Goal: Feedback & Contribution: Submit feedback/report problem

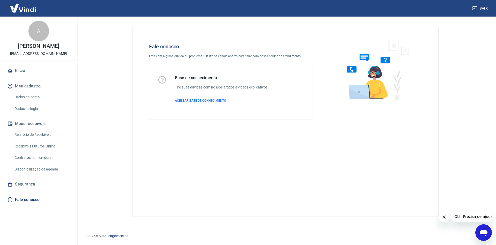
click at [485, 229] on icon "Abrir janela de mensagens" at bounding box center [483, 231] width 9 height 9
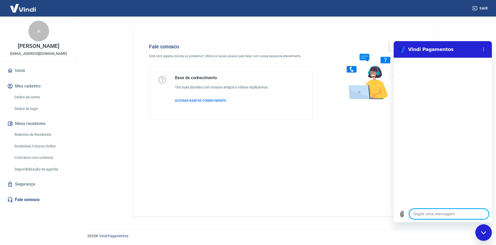
click at [421, 213] on textarea at bounding box center [449, 213] width 80 height 10
type textarea "O"
type textarea "x"
type textarea "Ol"
type textarea "x"
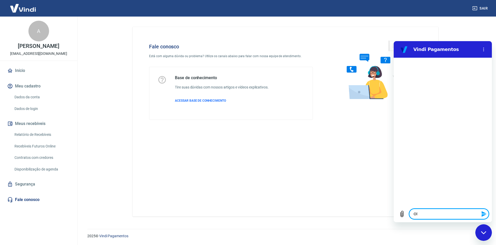
type textarea "Olá"
type textarea "x"
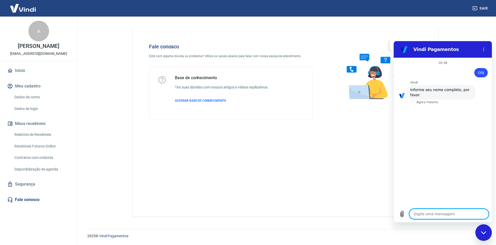
type textarea "A"
type textarea "x"
type textarea "Am"
type textarea "x"
type textarea "Ama"
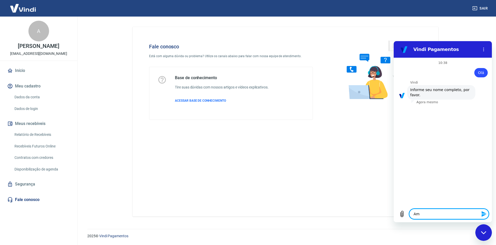
type textarea "x"
type textarea "Aman"
type textarea "x"
type textarea "Amand"
type textarea "x"
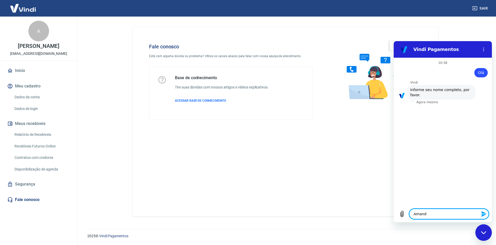
type textarea "[PERSON_NAME]"
type textarea "x"
type textarea "[PERSON_NAME]"
type textarea "x"
type textarea "[PERSON_NAME]"
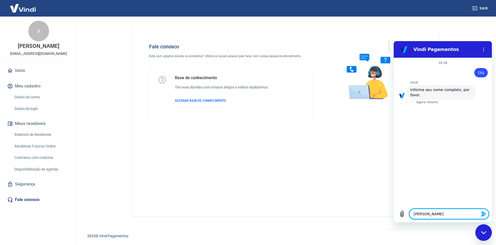
type textarea "x"
type textarea "[PERSON_NAME]"
type textarea "x"
type textarea "[PERSON_NAME]"
type textarea "x"
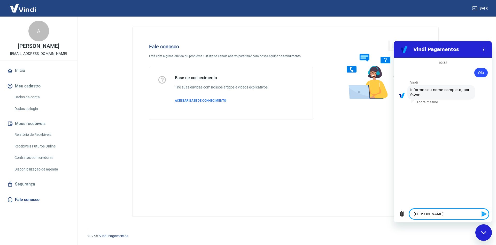
type textarea "[PERSON_NAME]"
type textarea "x"
type textarea "[PERSON_NAME]"
type textarea "x"
type textarea "[PERSON_NAME]"
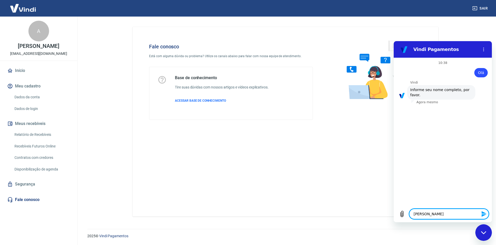
type textarea "x"
type textarea "[PERSON_NAME]"
type textarea "x"
type textarea "[PERSON_NAME]"
type textarea "x"
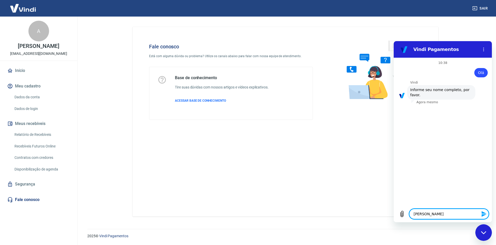
type textarea "[PERSON_NAME]"
type textarea "x"
type textarea "[PERSON_NAME]"
type textarea "x"
type textarea "[PERSON_NAME]"
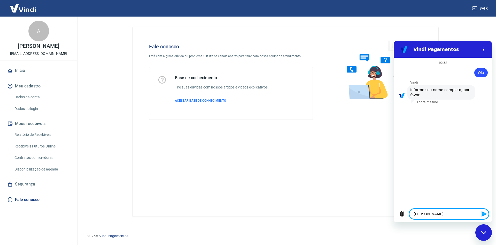
type textarea "x"
type textarea "[PERSON_NAME]"
type textarea "x"
type textarea "[PERSON_NAME]"
type textarea "x"
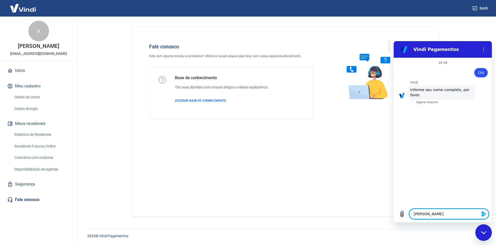
type textarea "[PERSON_NAME]"
type textarea "x"
type textarea "[PERSON_NAME]"
type textarea "x"
type textarea "[PERSON_NAME]"
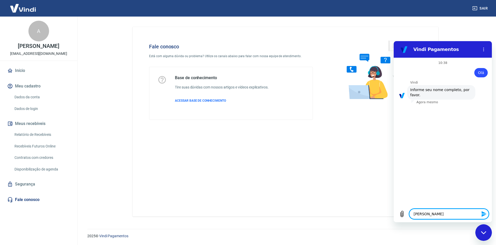
type textarea "x"
type textarea "[PERSON_NAME]"
type textarea "x"
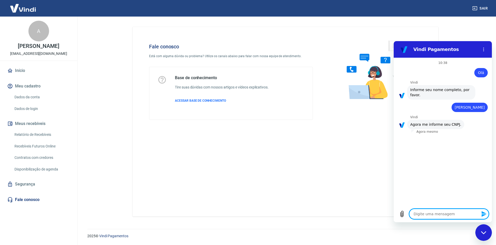
type textarea "3"
type textarea "x"
type textarea "37"
type textarea "x"
type textarea "376"
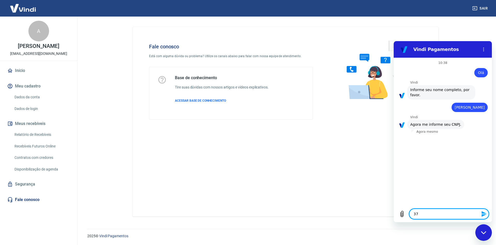
type textarea "x"
type textarea "3769"
type textarea "x"
type textarea "37691"
type textarea "x"
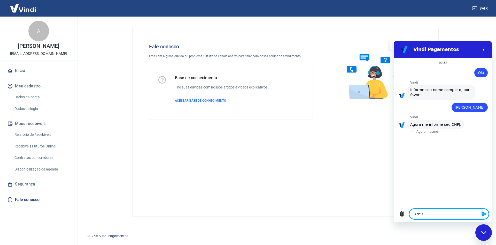
type textarea "376913"
type textarea "x"
type textarea "3769136"
type textarea "x"
type textarea "37691361"
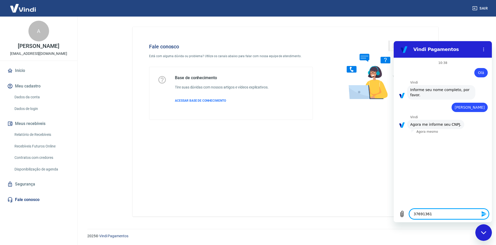
type textarea "x"
type textarea "376913618"
type textarea "x"
type textarea "3769136187"
type textarea "x"
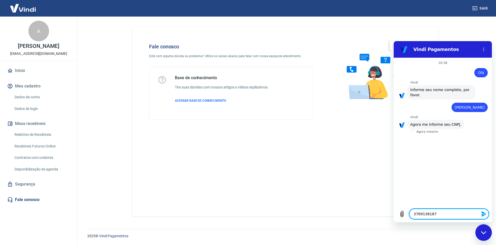
type textarea "37691361874"
type textarea "x"
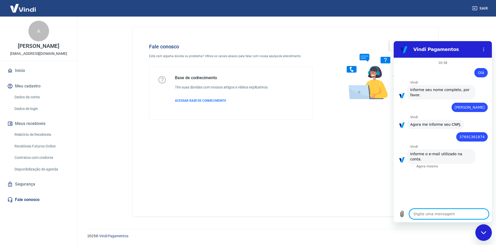
type textarea "a"
type textarea "x"
type textarea "am"
type textarea "x"
type textarea "ama"
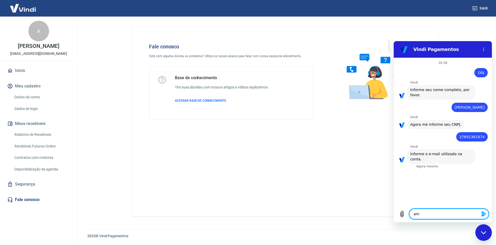
type textarea "x"
type textarea "aman"
type textarea "x"
type textarea "amand"
type textarea "x"
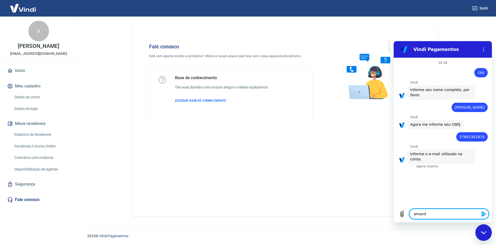
type textarea "[PERSON_NAME]"
type textarea "x"
type textarea "amandam"
type textarea "x"
type textarea "amandama"
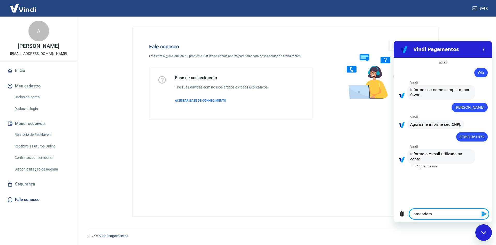
type textarea "x"
type textarea "amandamar"
type textarea "x"
type textarea "amandamarq"
type textarea "x"
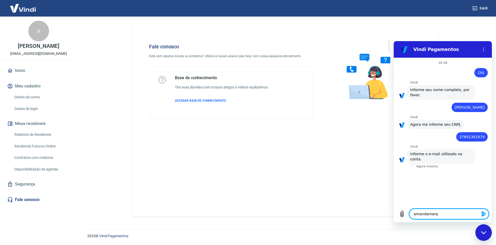
type textarea "amandamarqu"
type textarea "x"
type textarea "amandamarque"
type textarea "x"
type textarea "amandamarques"
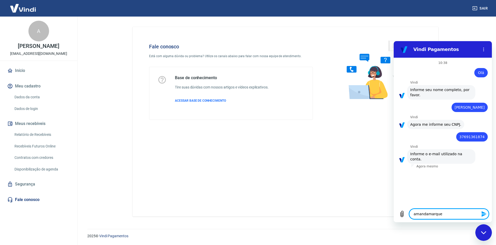
type textarea "x"
type textarea "amandamarques8"
type textarea "x"
type textarea "amandamarques89"
type textarea "x"
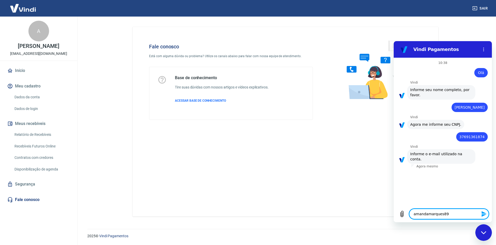
type textarea "amandamarques89@"
type textarea "x"
type textarea "amandamarques89@h"
type textarea "x"
type textarea "amandamarques89@ho"
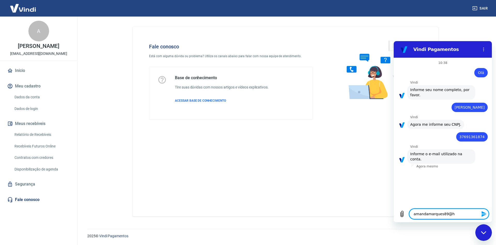
type textarea "x"
type textarea "amandamarques89@hot"
type textarea "x"
type textarea "amandamarques89@hotm"
type textarea "x"
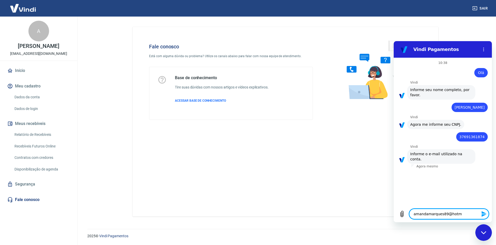
type textarea "amandamarques89@hotma"
type textarea "x"
type textarea "amandamarques89@hotmai"
type textarea "x"
type textarea "[EMAIL_ADDRESS]"
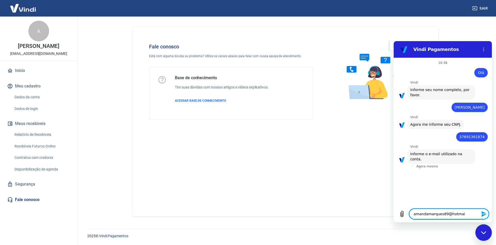
type textarea "x"
type textarea "[EMAIL_ADDRESS]."
type textarea "x"
type textarea "amandamarques89@hotmail.c"
type textarea "x"
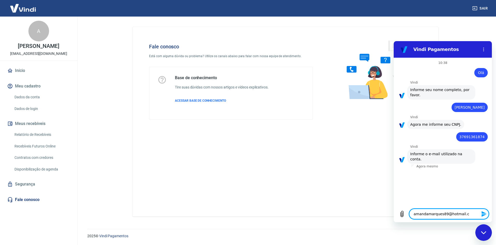
type textarea "[EMAIL_ADDRESS][DOMAIN_NAME]"
type textarea "x"
type textarea "[EMAIL_ADDRESS][DOMAIN_NAME]"
type textarea "x"
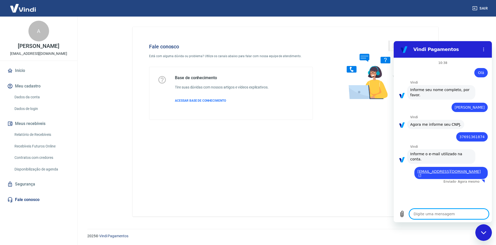
type textarea "x"
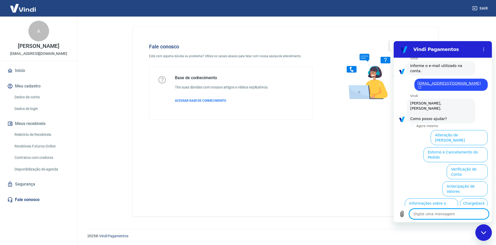
scroll to position [89, 0]
type textarea "a"
type textarea "x"
type textarea "at"
type textarea "x"
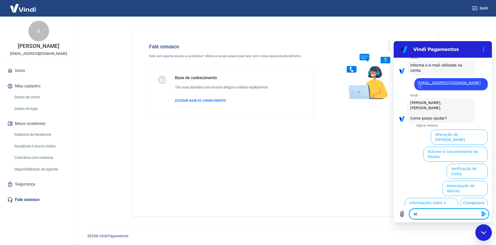
type textarea "ate"
type textarea "x"
type textarea "aten"
type textarea "x"
type textarea "atend"
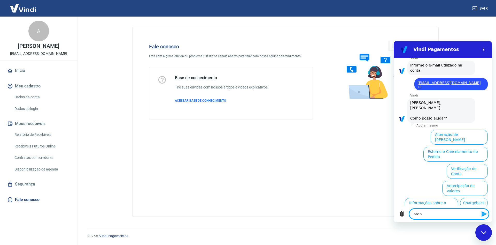
type textarea "x"
type textarea "atendi"
type textarea "x"
type textarea "atendim"
type textarea "x"
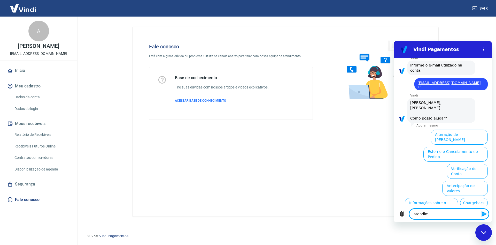
type textarea "atendime"
type textarea "x"
type textarea "atendimen"
type textarea "x"
type textarea "atendiment"
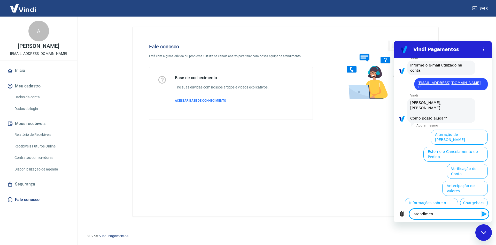
type textarea "x"
type textarea "atendimento"
type textarea "x"
type textarea "atendimento"
type textarea "x"
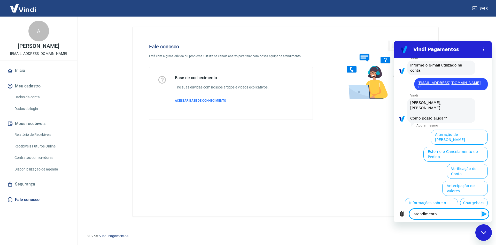
type textarea "atendimento h"
type textarea "x"
type textarea "atendimento hu"
type textarea "x"
type textarea "atendimento hum"
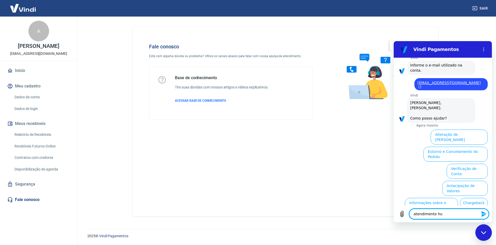
type textarea "x"
type textarea "atendimento huma"
type textarea "x"
type textarea "atendimento human"
type textarea "x"
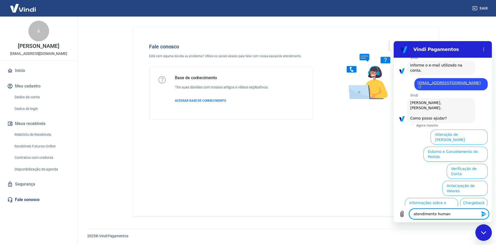
type textarea "atendimento humano"
type textarea "x"
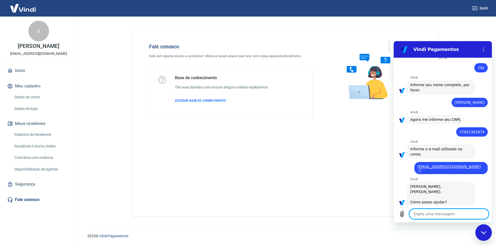
scroll to position [6, 0]
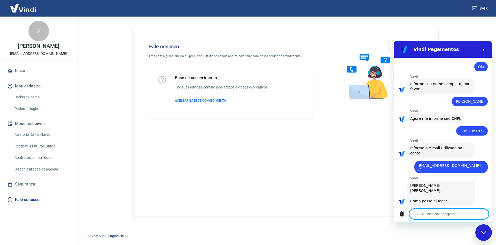
type textarea "x"
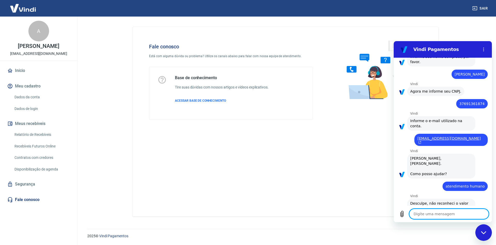
scroll to position [33, 0]
type textarea "a"
type textarea "x"
type textarea "at"
type textarea "x"
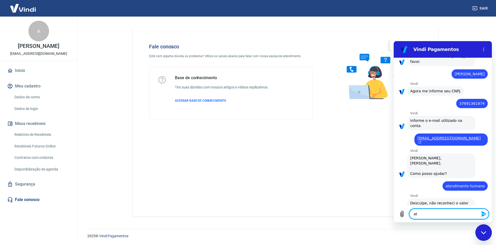
type textarea "ate"
type textarea "x"
type textarea "aten"
type textarea "x"
type textarea "atend"
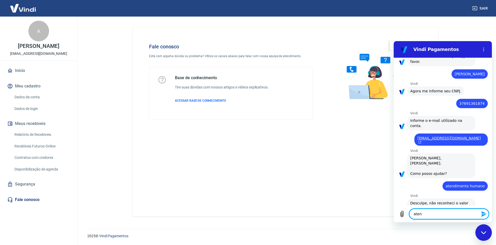
type textarea "x"
type textarea "atende"
type textarea "x"
type textarea "atenden"
type textarea "x"
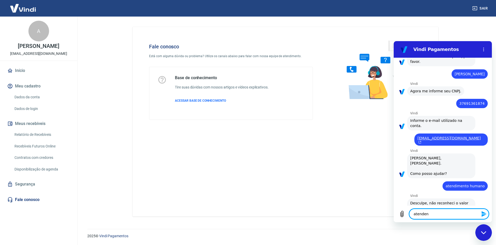
type textarea "atendent"
type textarea "x"
type textarea "atendente"
type textarea "x"
type textarea "atendente"
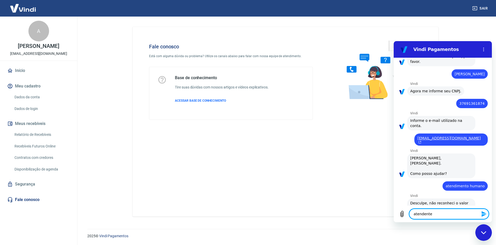
type textarea "x"
type textarea "atendente h"
type textarea "x"
type textarea "atendente hu"
type textarea "x"
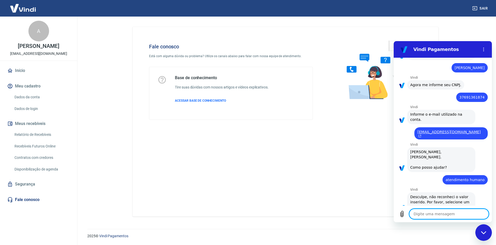
scroll to position [73, 0]
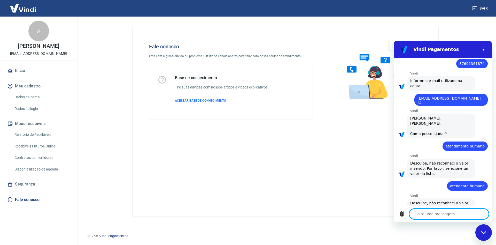
click at [437, 160] on span "Desculpe, não reconheci o valor inserido. Por favor, selecione um valor da list…" at bounding box center [441, 167] width 62 height 15
click at [434, 215] on textarea at bounding box center [449, 213] width 80 height 10
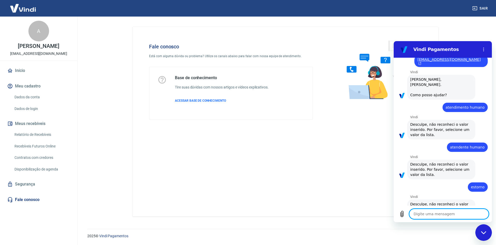
scroll to position [113, 0]
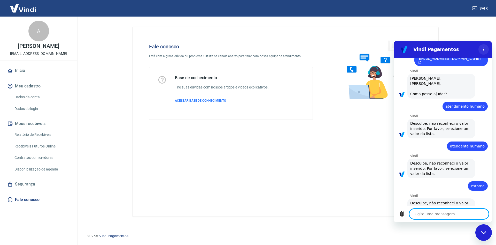
click at [483, 50] on circle "Menu de opções" at bounding box center [483, 50] width 1 height 1
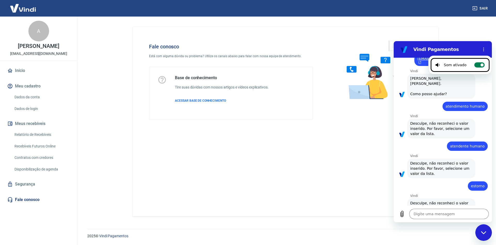
click at [476, 66] on label "Alternar notificações sonoras" at bounding box center [479, 64] width 10 height 5
click at [476, 66] on input "Alternar notificações sonoras" at bounding box center [479, 64] width 10 height 5
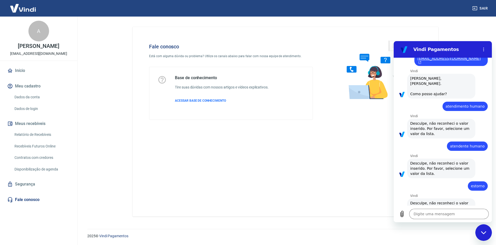
scroll to position [0, 0]
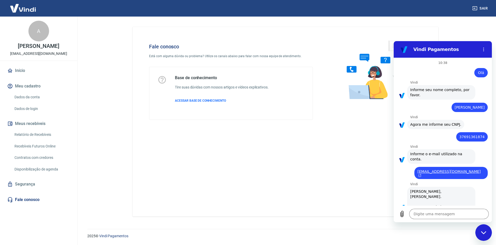
drag, startPoint x: 449, startPoint y: 113, endPoint x: 450, endPoint y: 127, distance: 14.0
click at [448, 115] on p "Vindi" at bounding box center [451, 117] width 82 height 4
click at [450, 134] on div "diz: 37691361874" at bounding box center [441, 135] width 94 height 12
click at [32, 200] on link "Fale conosco" at bounding box center [38, 199] width 65 height 11
click at [485, 233] on icon "Fechar janela de mensagens" at bounding box center [483, 232] width 5 height 3
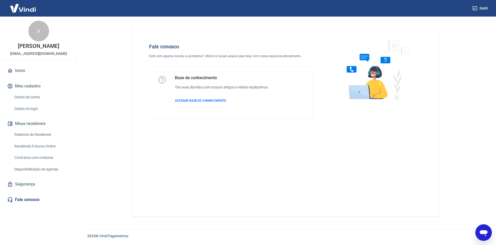
click at [483, 230] on icon "Abrir janela de mensagens" at bounding box center [484, 233] width 8 height 6
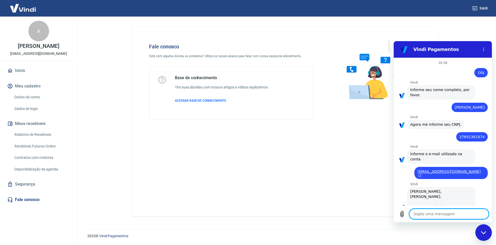
click at [20, 72] on link "Início" at bounding box center [38, 70] width 65 height 11
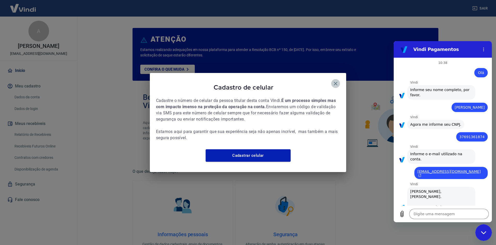
click at [338, 80] on icon "button" at bounding box center [335, 83] width 6 height 6
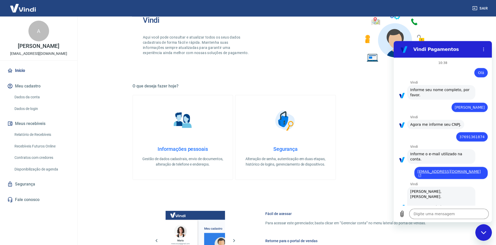
scroll to position [53, 0]
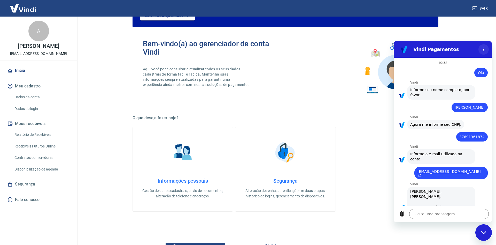
click at [484, 50] on icon "Menu de opções" at bounding box center [483, 49] width 4 height 4
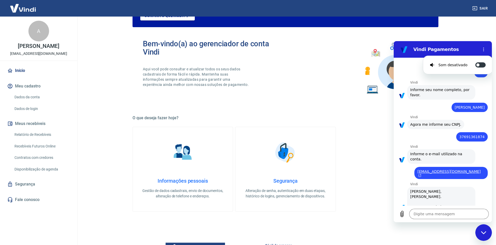
click at [476, 9] on icon "button" at bounding box center [474, 8] width 5 height 5
